Goal: Transaction & Acquisition: Purchase product/service

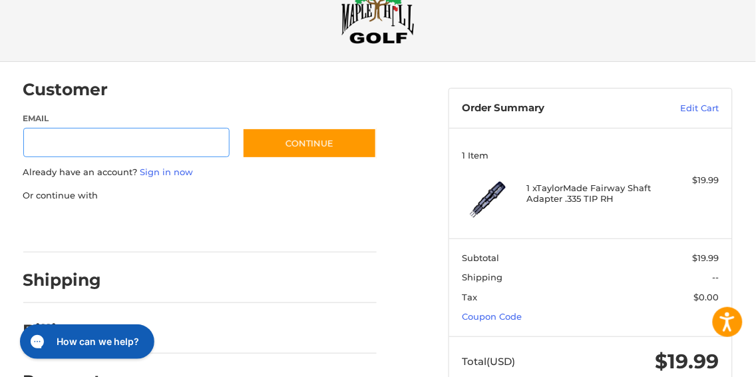
scroll to position [84, 0]
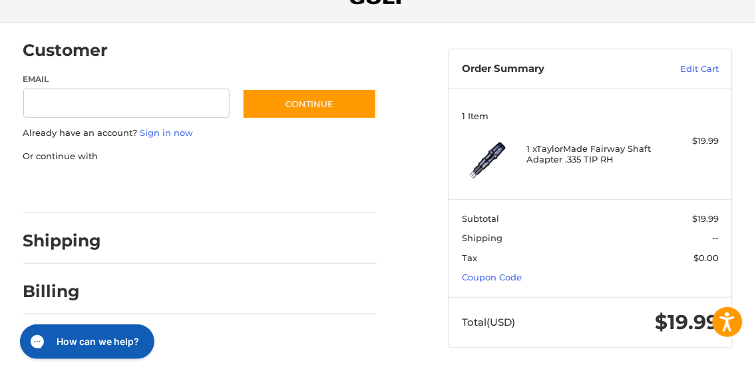
click at [355, 245] on div at bounding box center [245, 244] width 262 height 17
click at [82, 242] on h2 "Shipping" at bounding box center [62, 240] width 79 height 21
click at [176, 134] on link "Sign in now" at bounding box center [166, 132] width 53 height 11
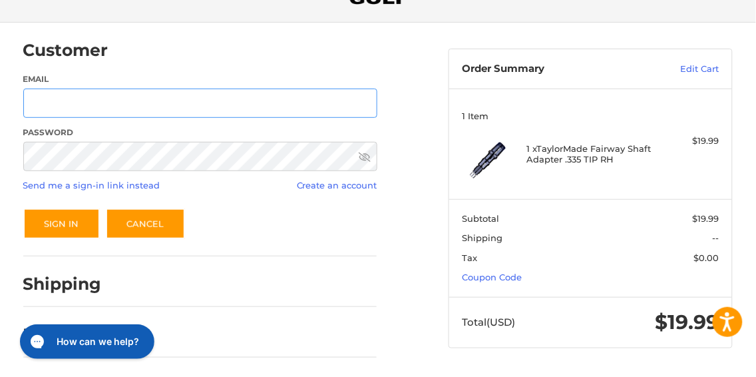
click at [49, 104] on input "Email" at bounding box center [200, 103] width 354 height 30
type input "**********"
click at [23, 208] on button "Sign In" at bounding box center [61, 223] width 77 height 31
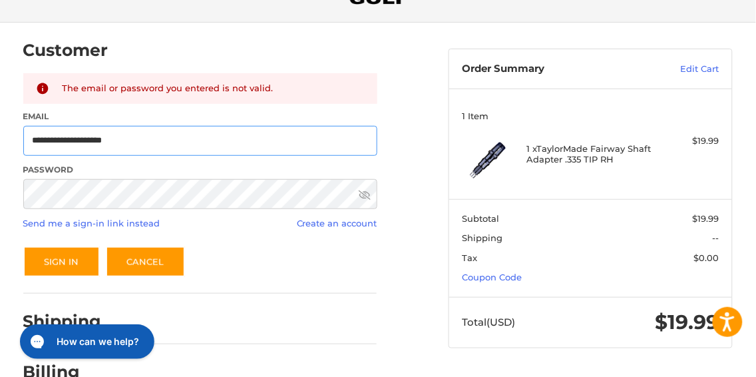
click at [191, 140] on input "**********" at bounding box center [200, 141] width 354 height 30
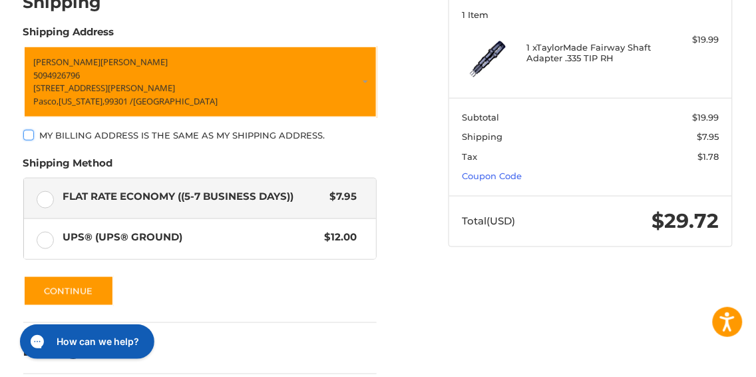
scroll to position [185, 0]
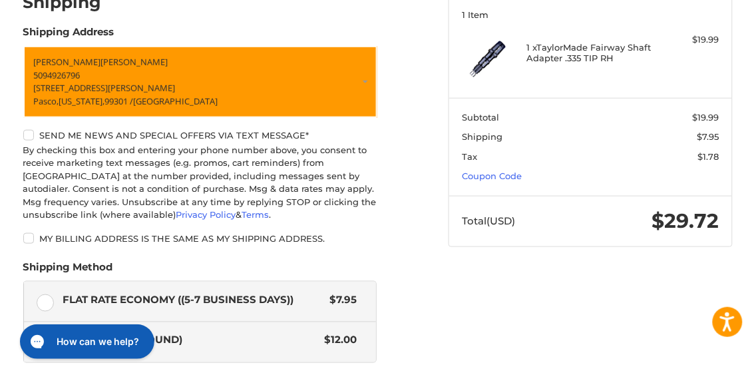
click at [224, 343] on span "UPS® (UPS® Ground)" at bounding box center [190, 340] width 255 height 15
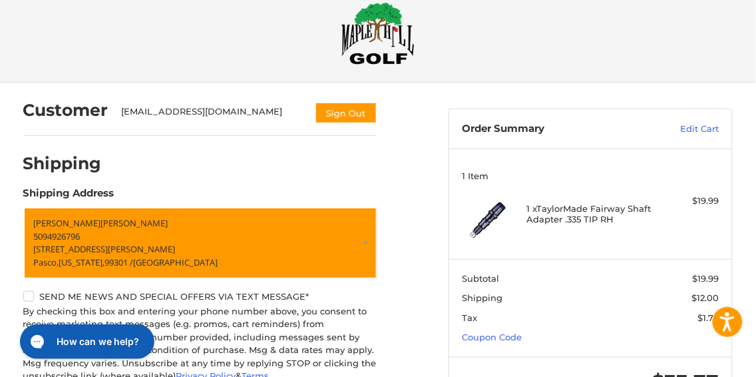
scroll to position [0, 0]
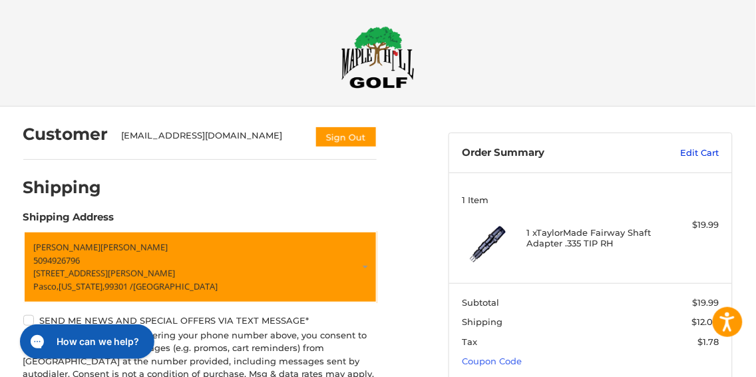
click at [705, 151] on link "Edit Cart" at bounding box center [678, 152] width 82 height 13
